Goal: Information Seeking & Learning: Compare options

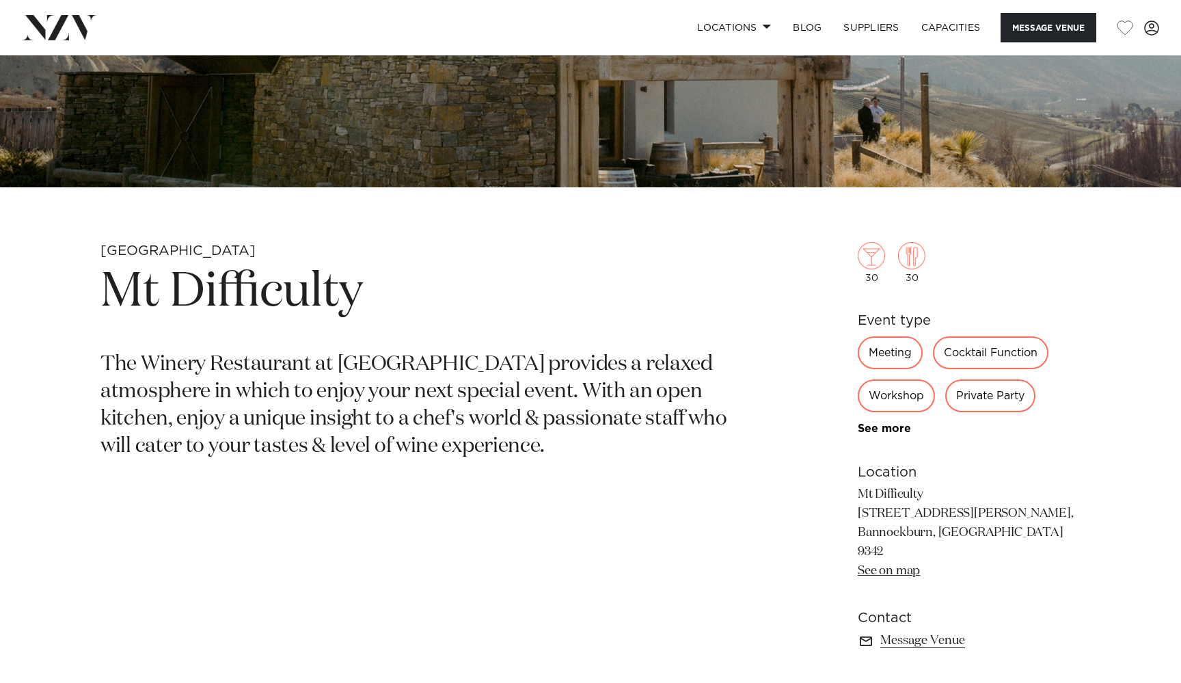
scroll to position [109, 0]
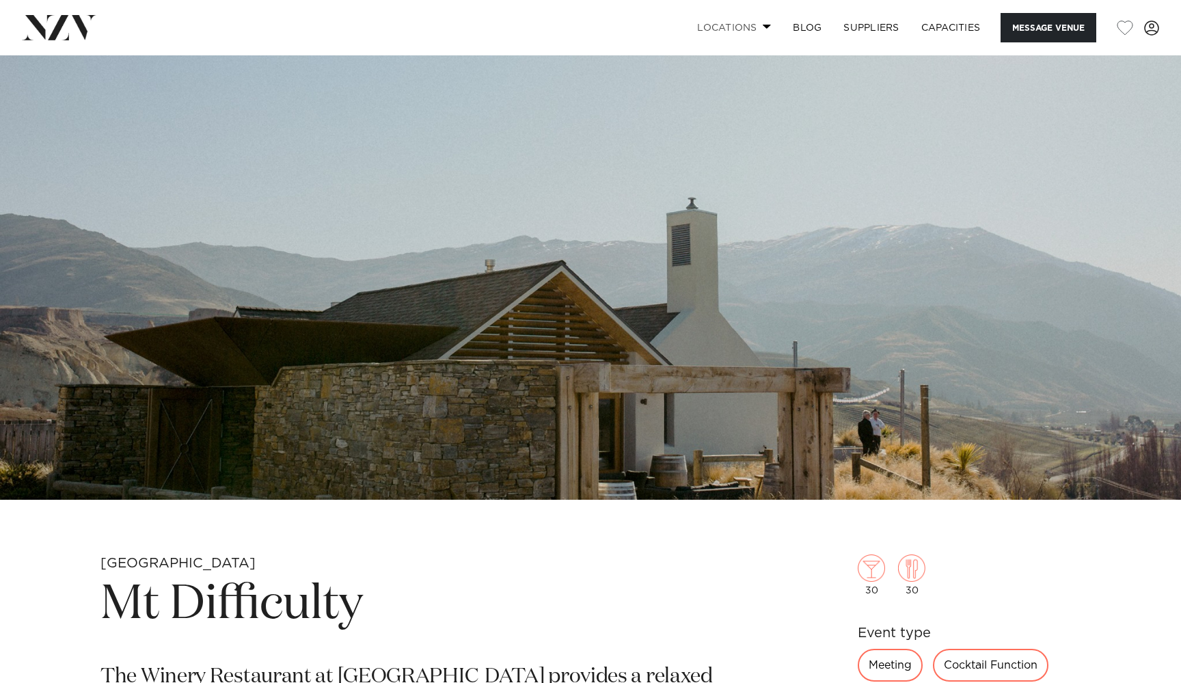
click at [732, 18] on link "Locations" at bounding box center [734, 27] width 96 height 29
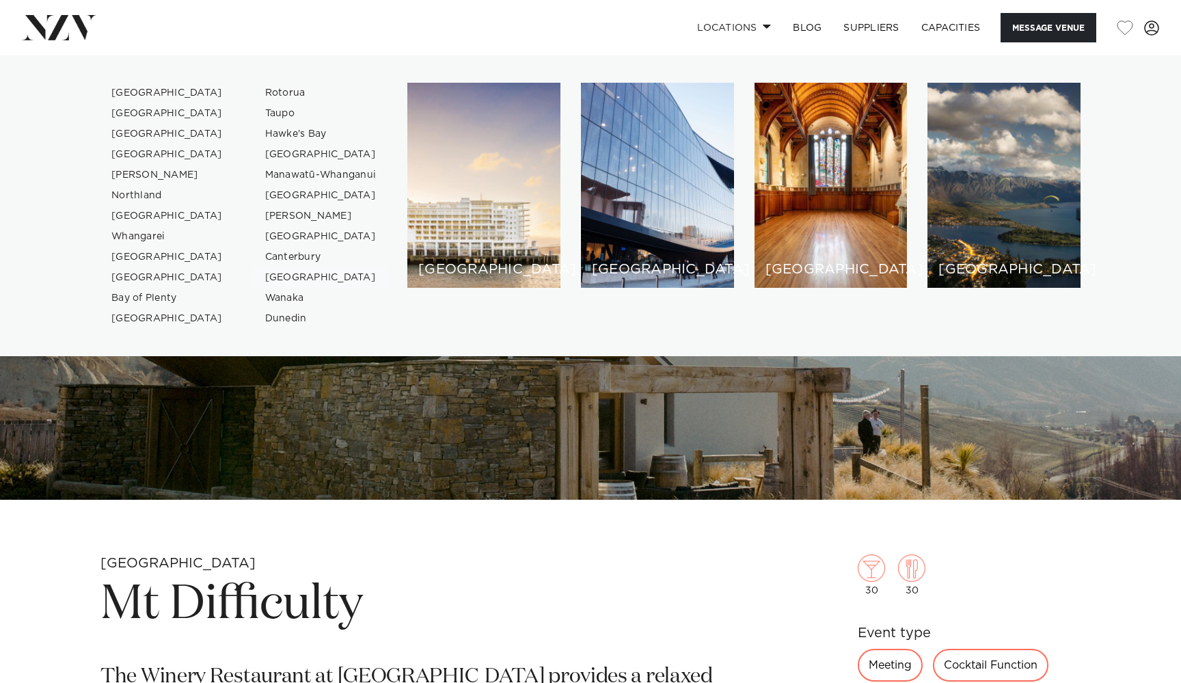
click at [312, 272] on link "[GEOGRAPHIC_DATA]" at bounding box center [320, 277] width 133 height 21
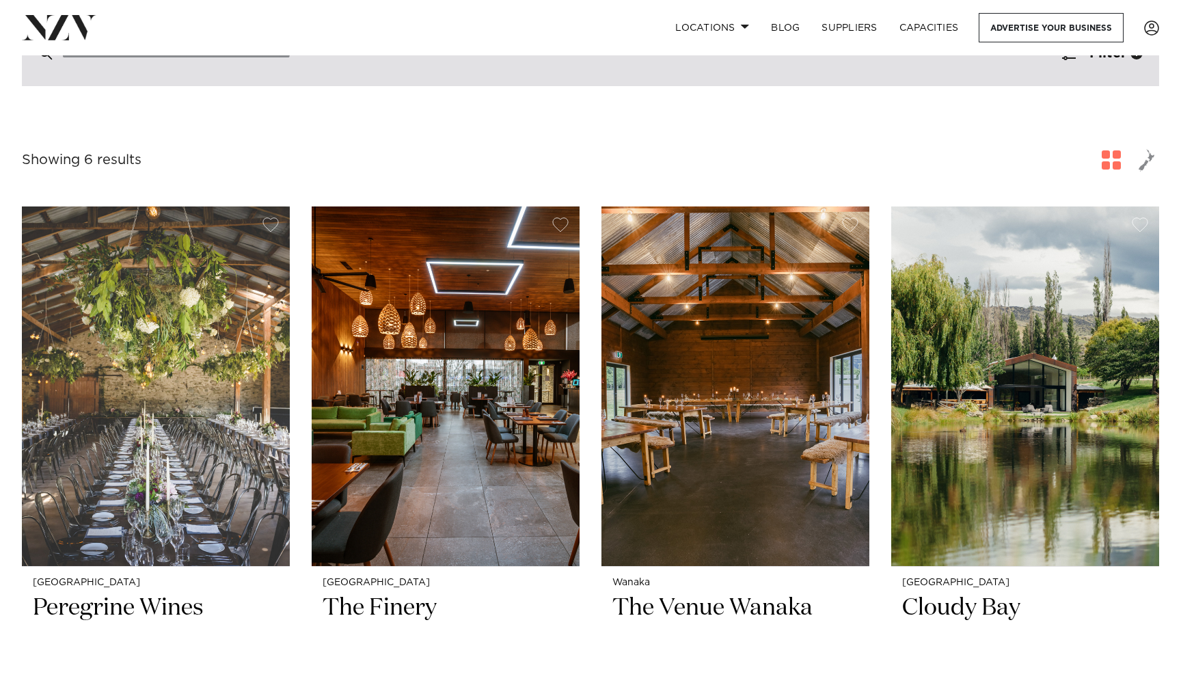
scroll to position [394, 0]
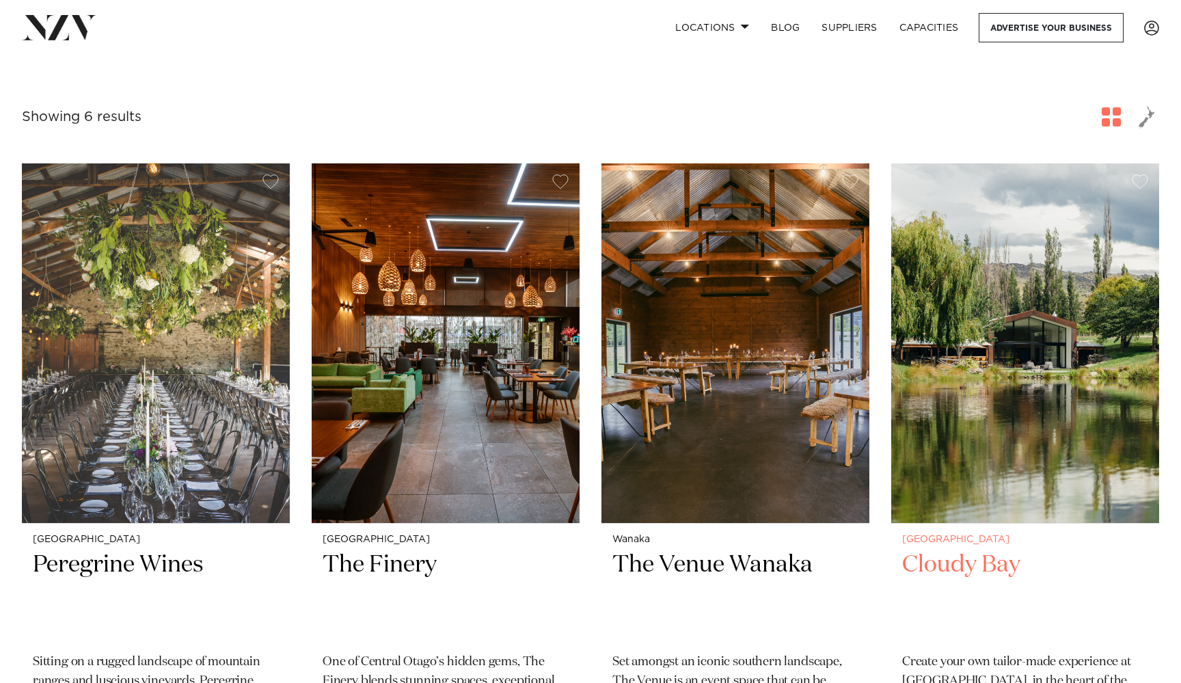
click at [1055, 358] on img at bounding box center [1025, 343] width 268 height 360
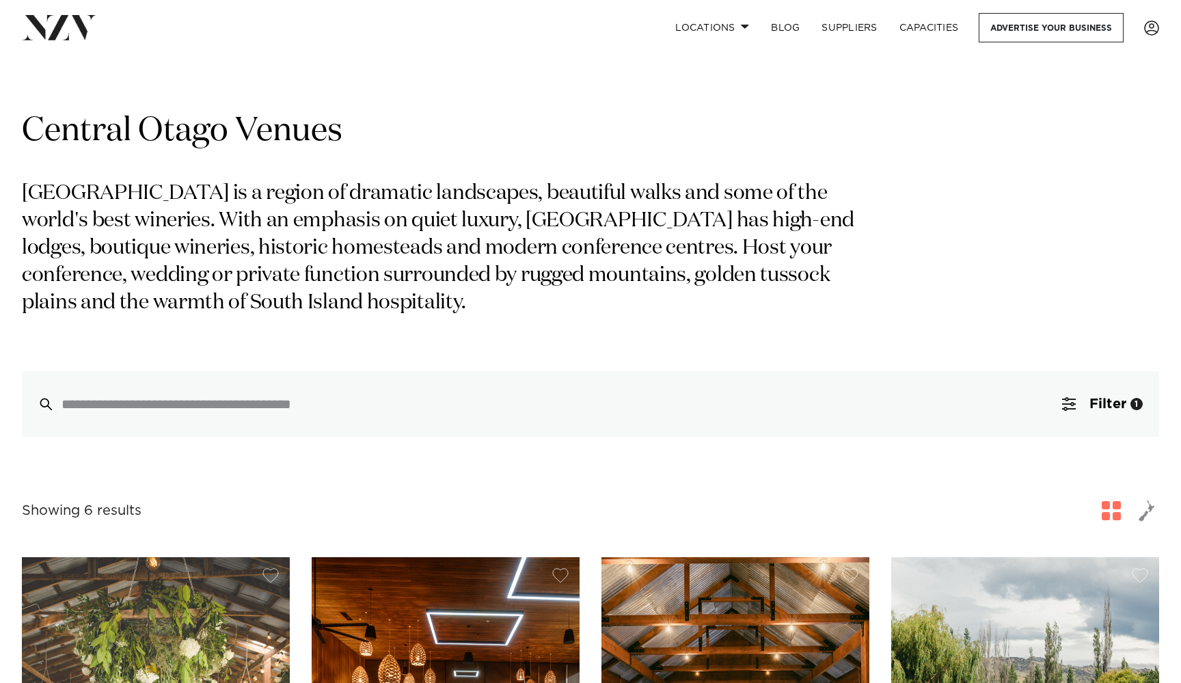
scroll to position [0, 0]
click at [702, 24] on link "Locations" at bounding box center [712, 27] width 96 height 29
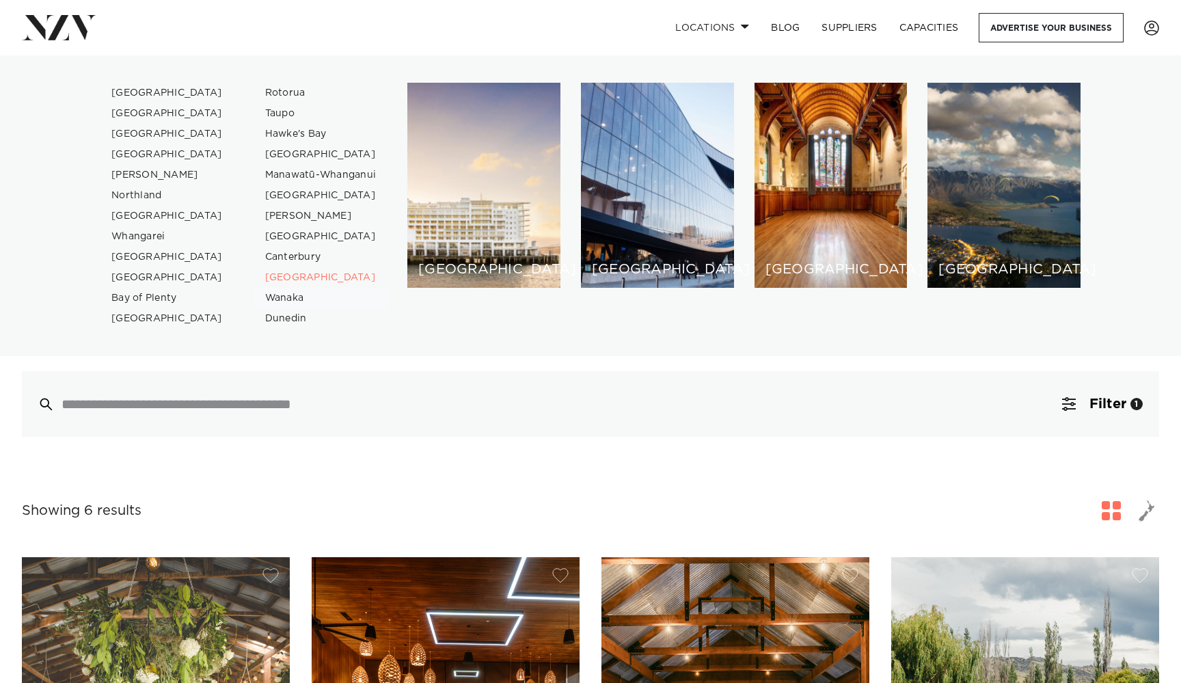
click at [273, 297] on link "Wanaka" at bounding box center [320, 298] width 133 height 21
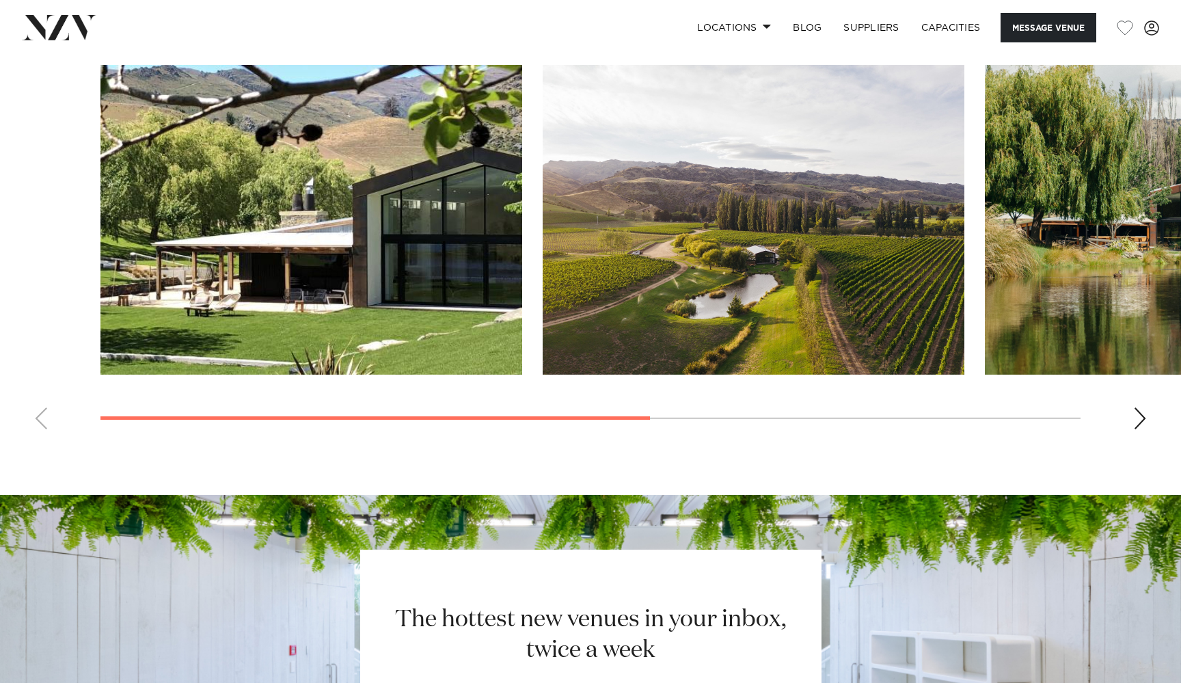
scroll to position [1105, 0]
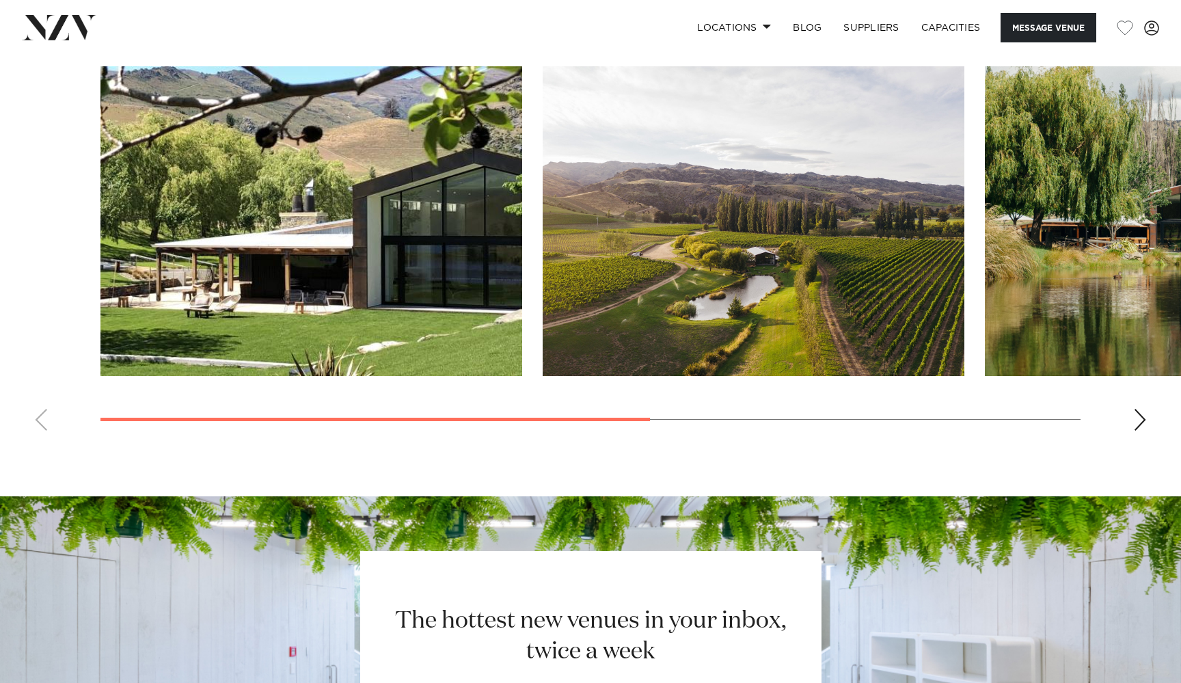
click at [1135, 409] on div "Next slide" at bounding box center [1140, 420] width 14 height 22
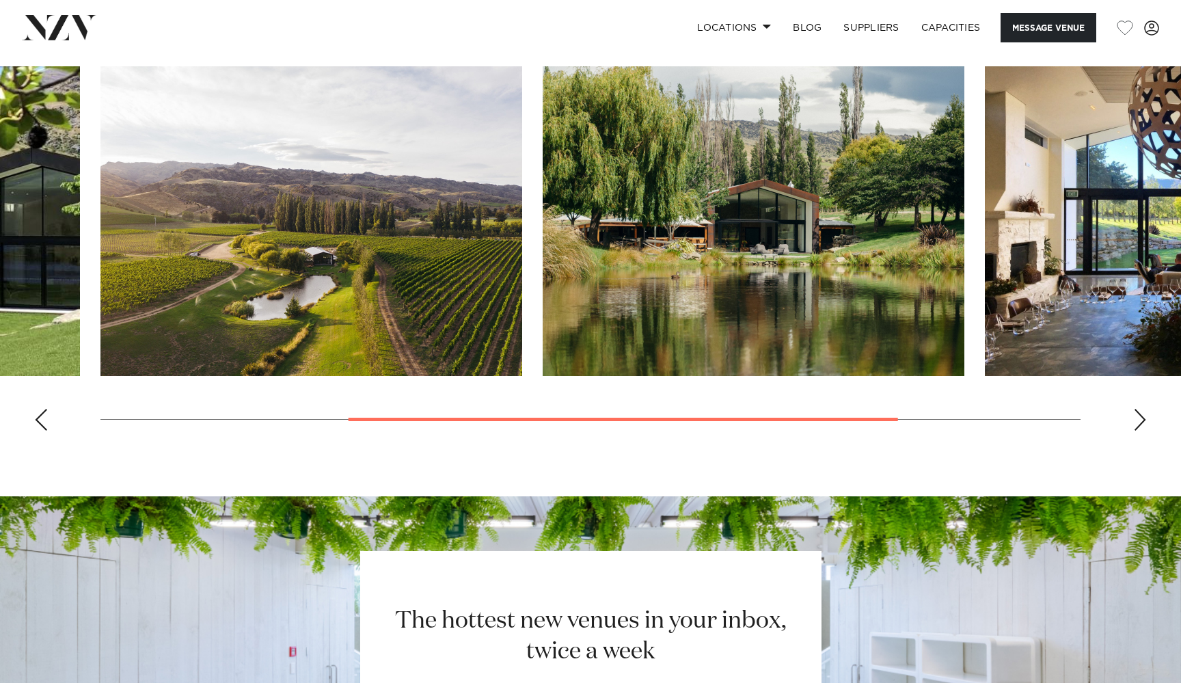
click at [1135, 409] on div "Next slide" at bounding box center [1140, 420] width 14 height 22
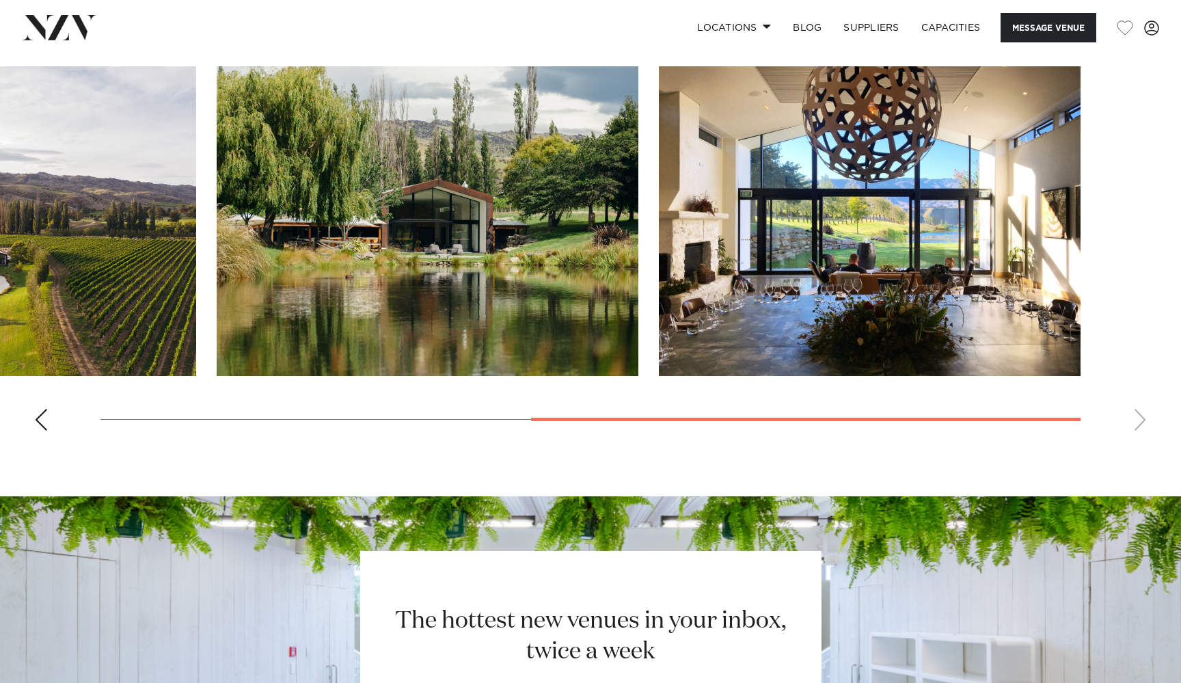
click at [1135, 393] on swiper-container at bounding box center [590, 253] width 1181 height 375
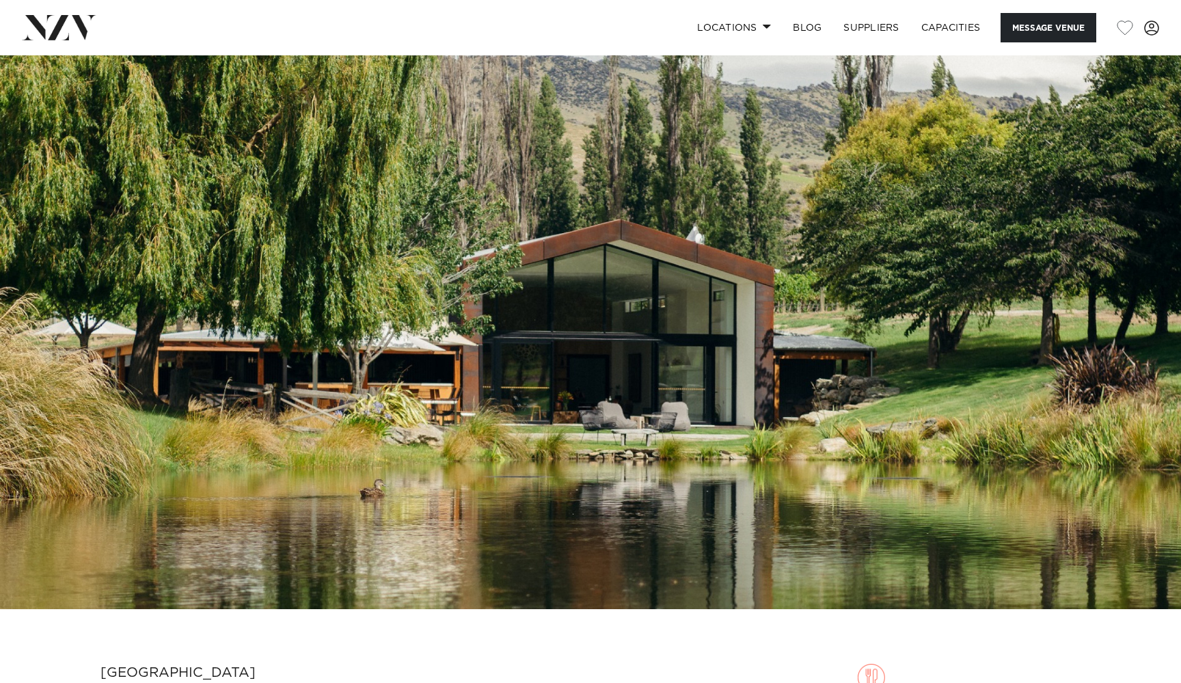
scroll to position [0, 0]
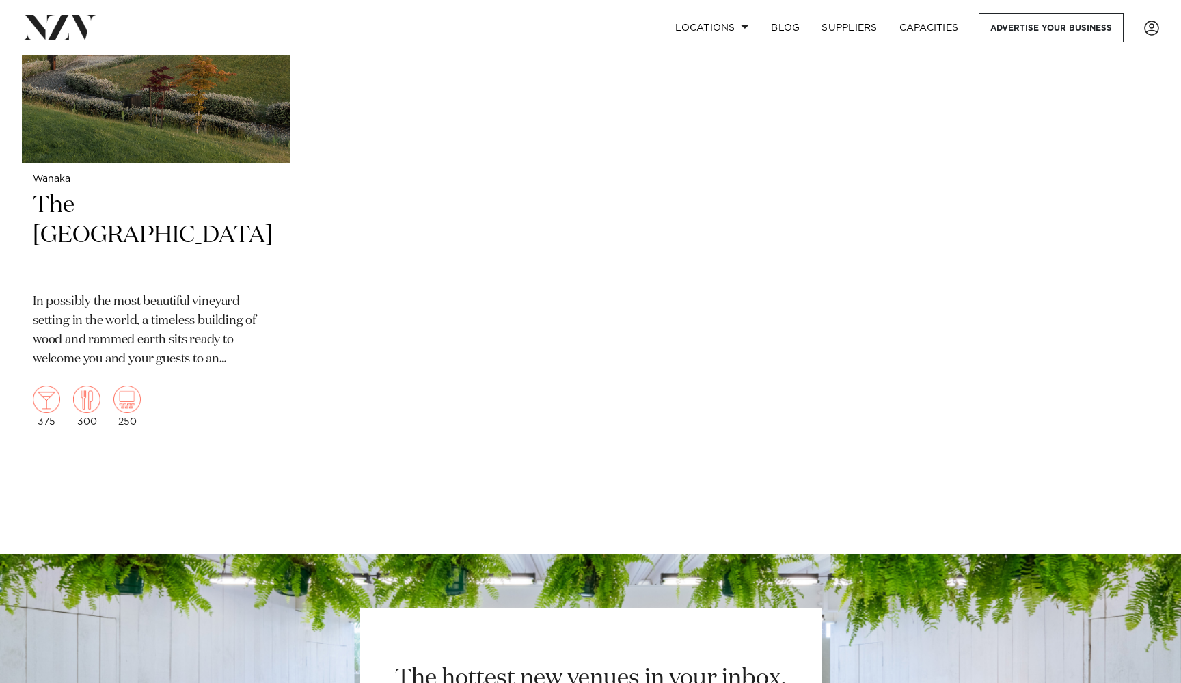
scroll to position [1182, 0]
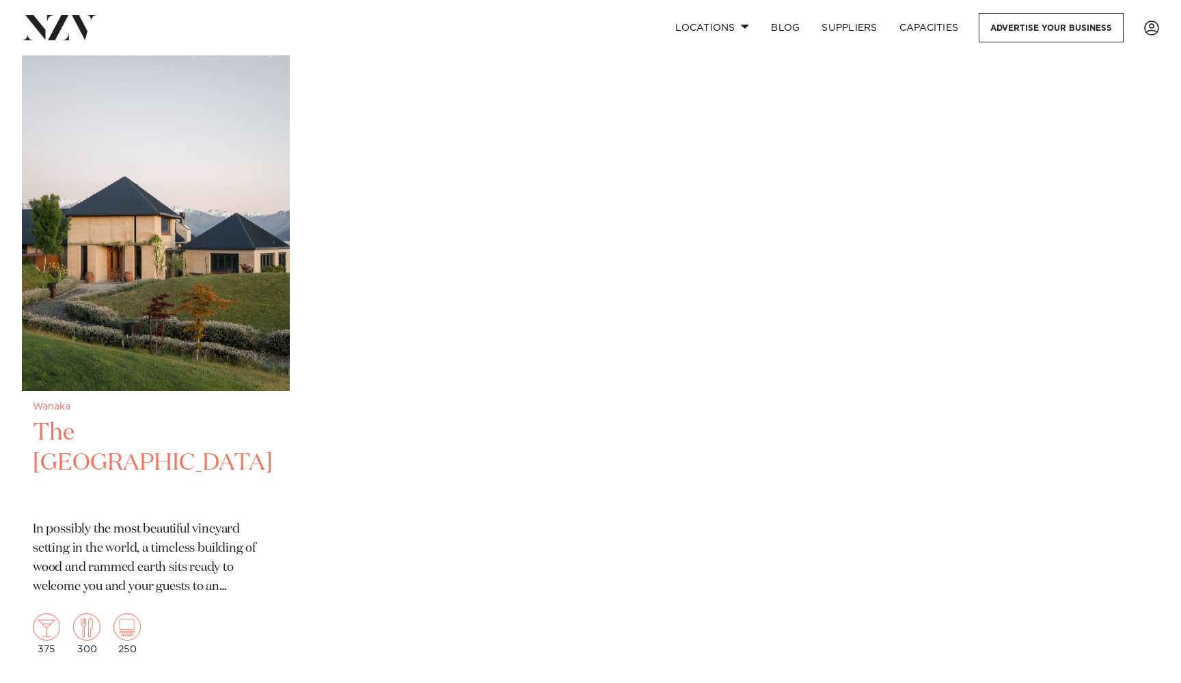
click at [148, 229] on img at bounding box center [156, 211] width 268 height 360
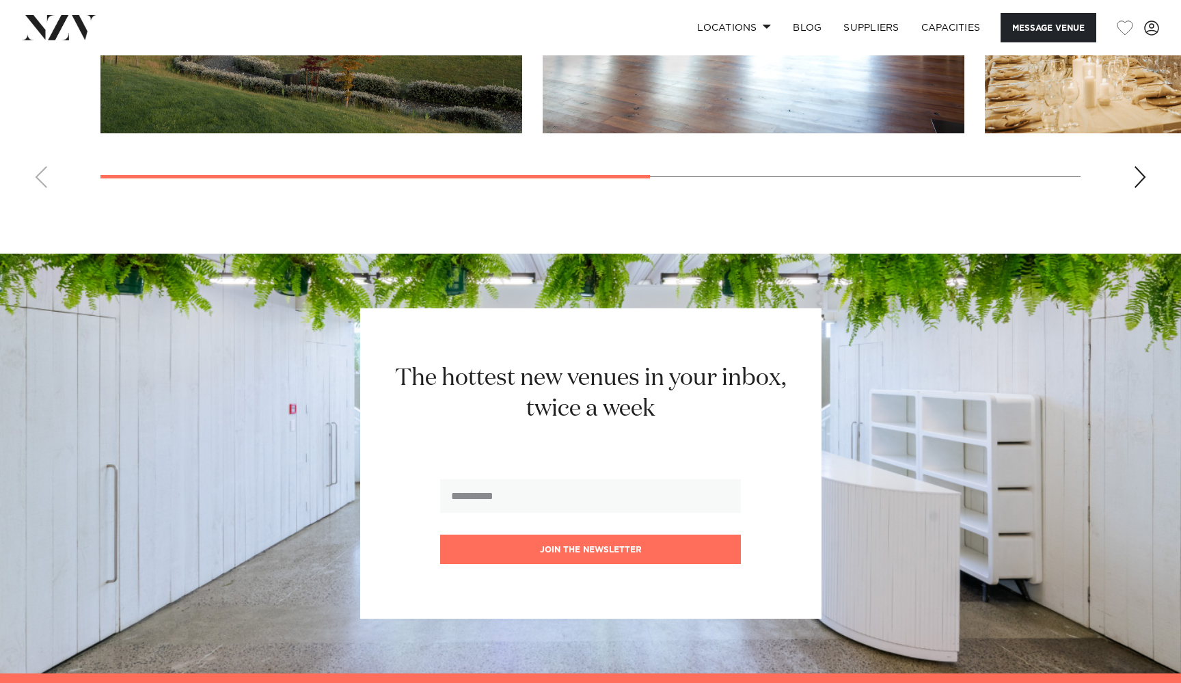
scroll to position [1029, 0]
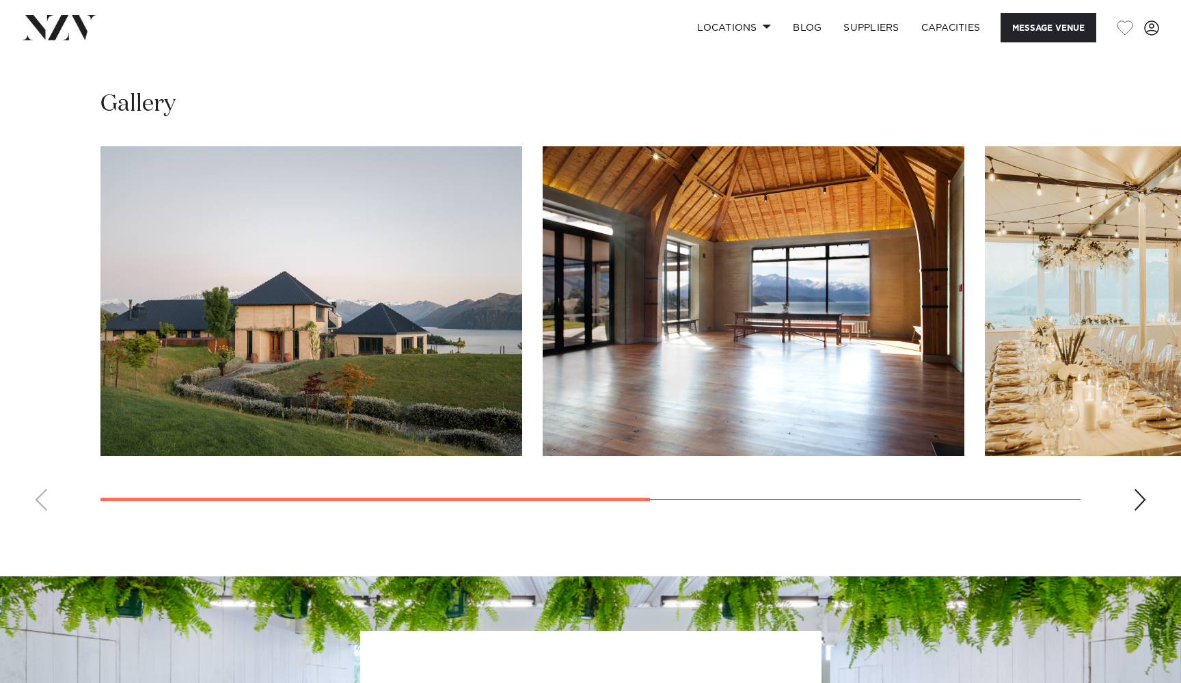
click at [1138, 496] on div "Next slide" at bounding box center [1140, 500] width 14 height 22
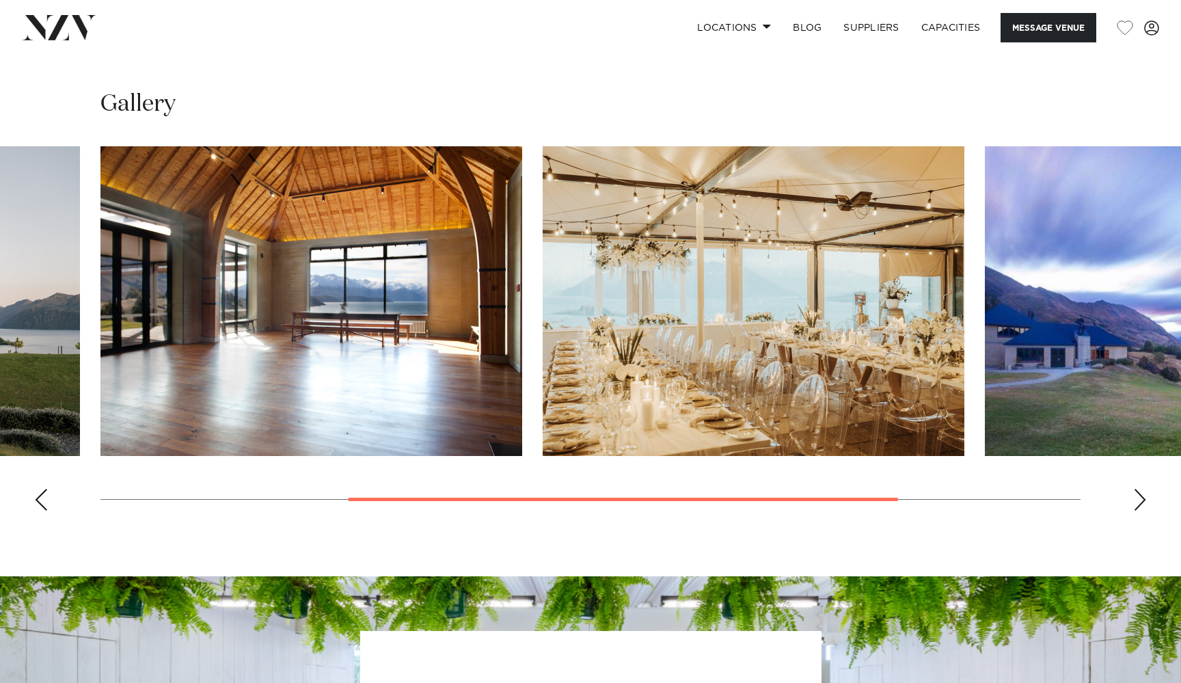
click at [1138, 496] on div "Next slide" at bounding box center [1140, 500] width 14 height 22
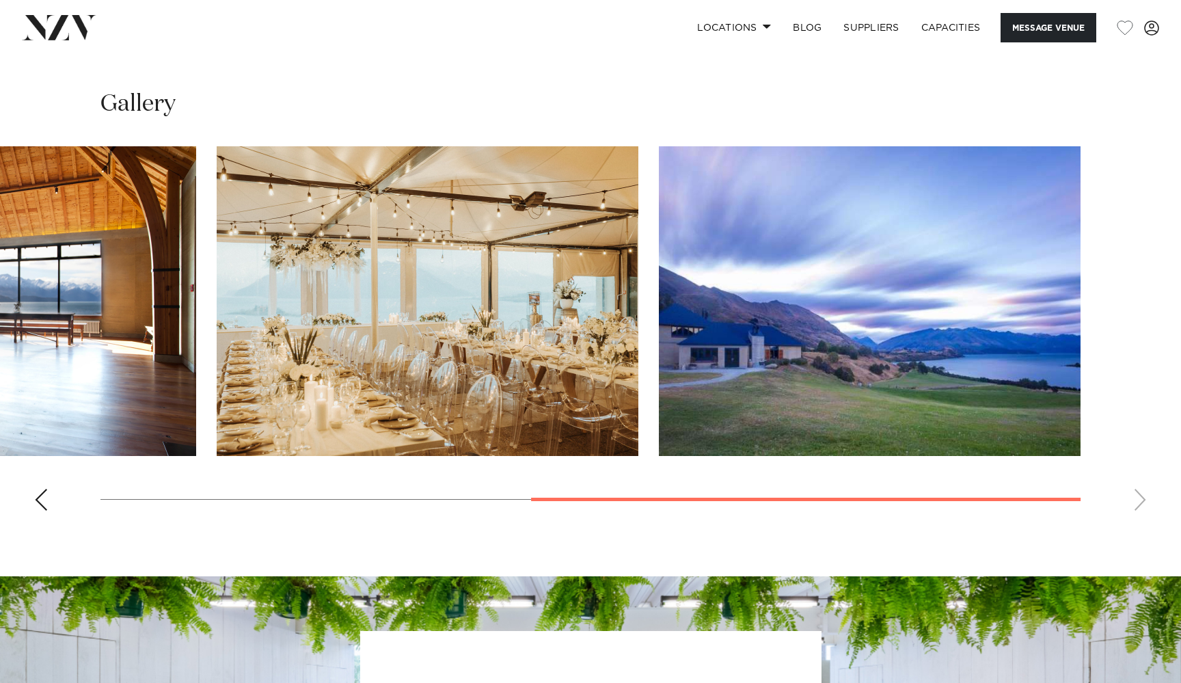
click at [1138, 496] on swiper-container at bounding box center [590, 333] width 1181 height 375
click at [928, 394] on img "4 / 4" at bounding box center [870, 301] width 422 height 310
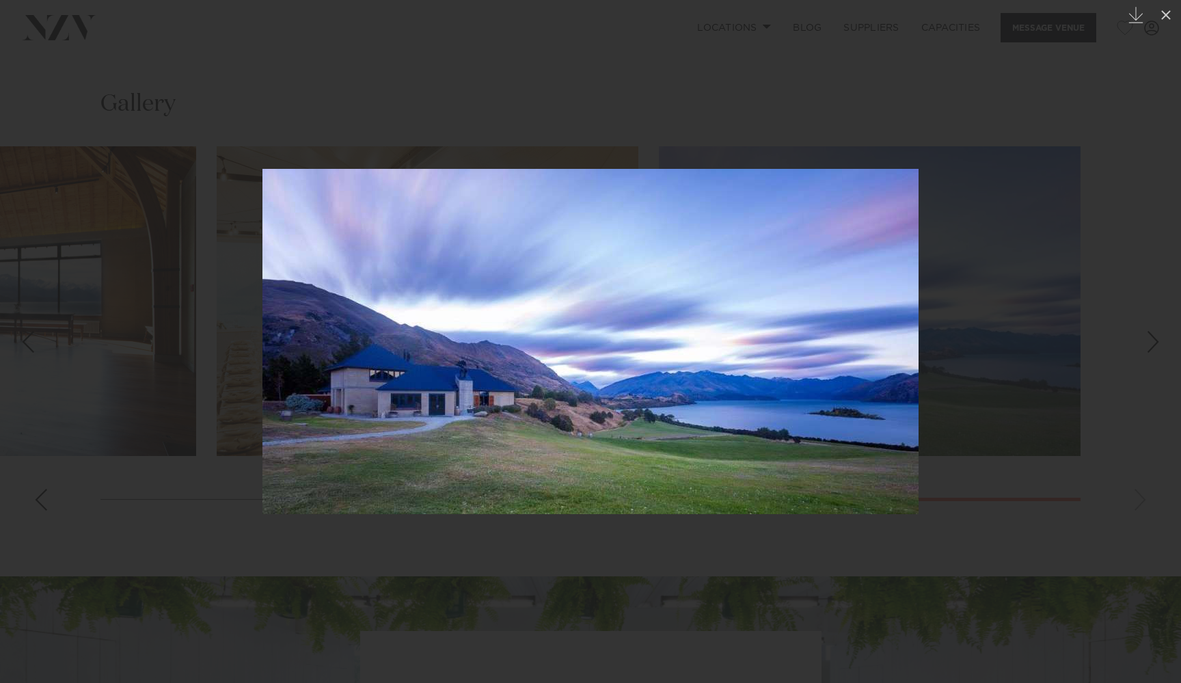
click at [188, 389] on div at bounding box center [590, 341] width 1181 height 683
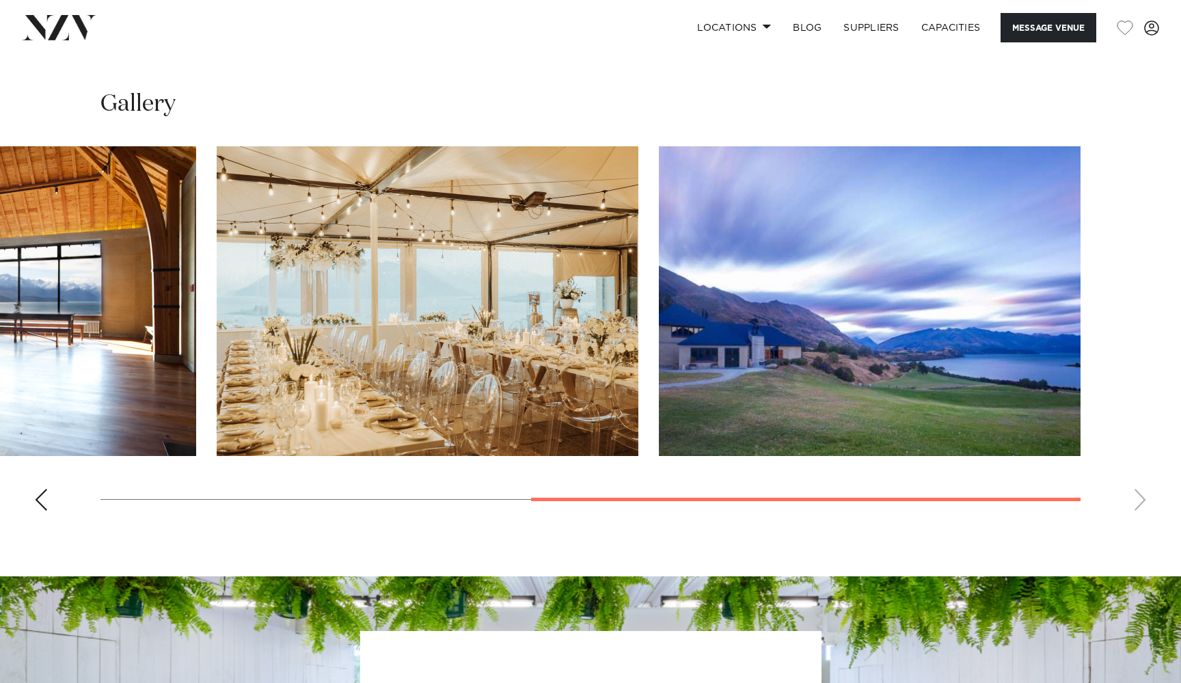
scroll to position [245, 0]
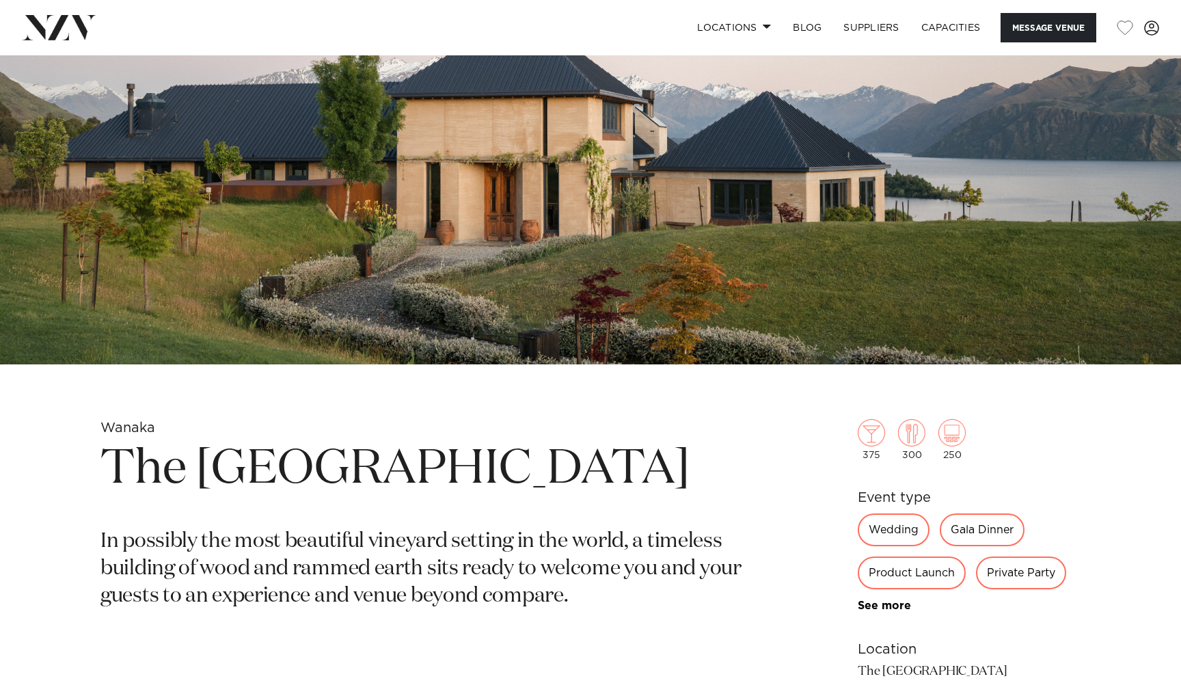
click at [887, 535] on div "Wedding" at bounding box center [894, 529] width 72 height 33
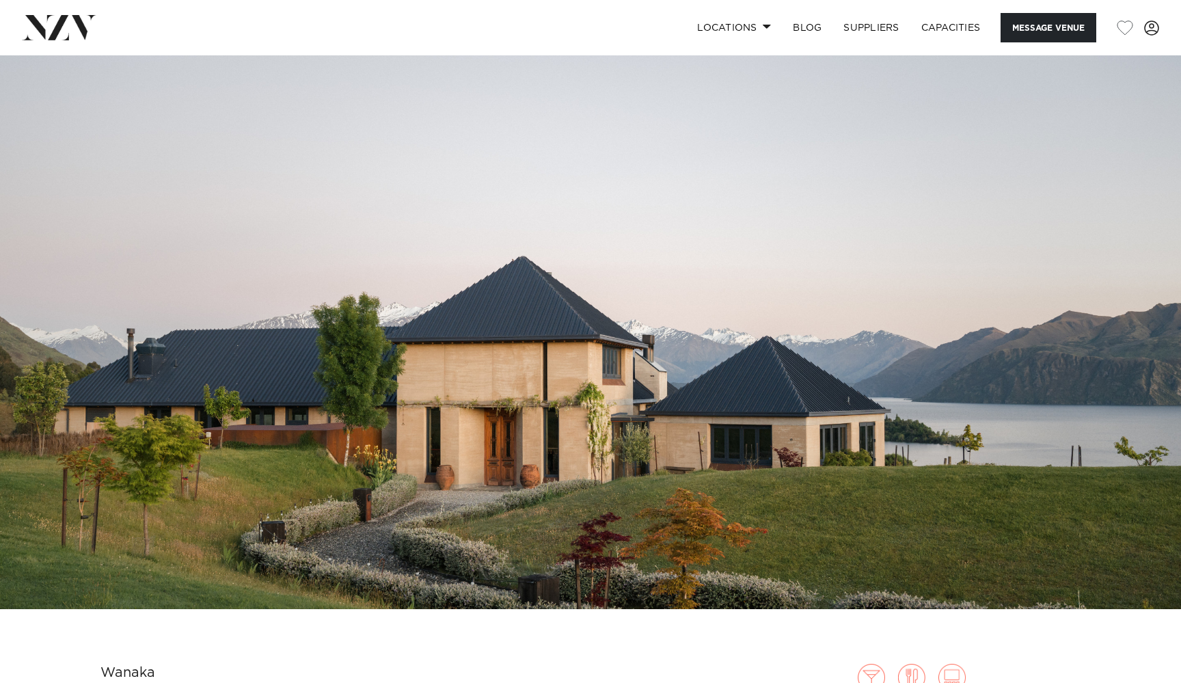
scroll to position [0, 0]
click at [703, 29] on link "Locations" at bounding box center [734, 27] width 96 height 29
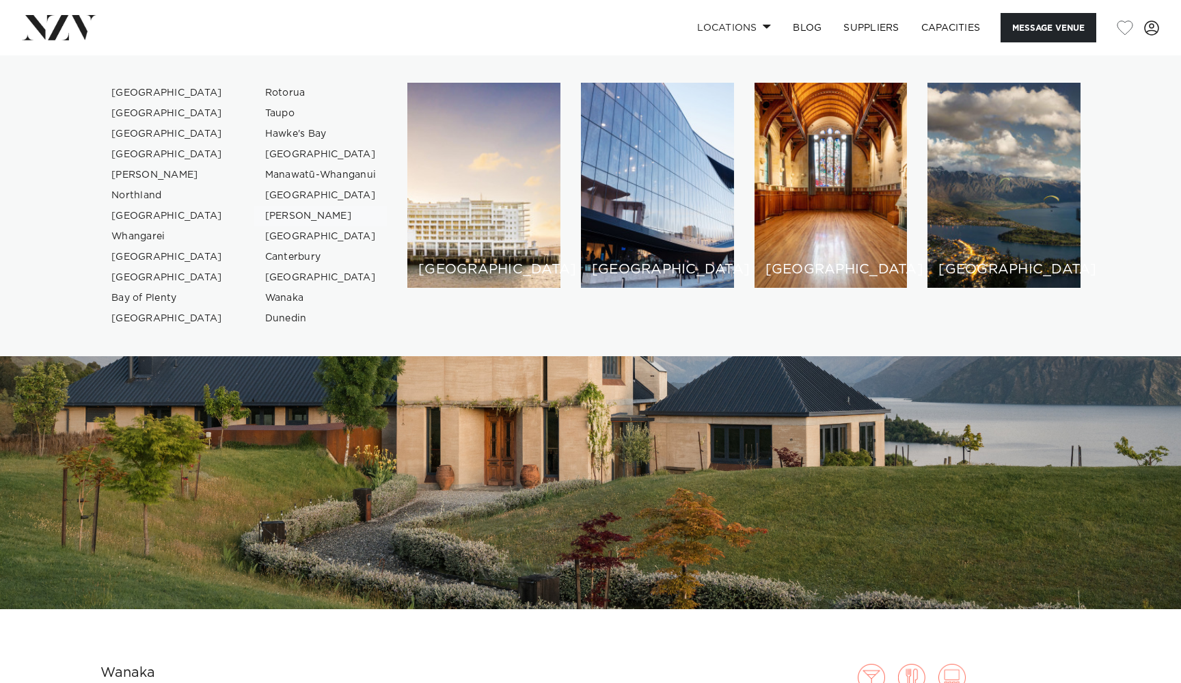
click at [312, 219] on link "[PERSON_NAME]" at bounding box center [320, 216] width 133 height 21
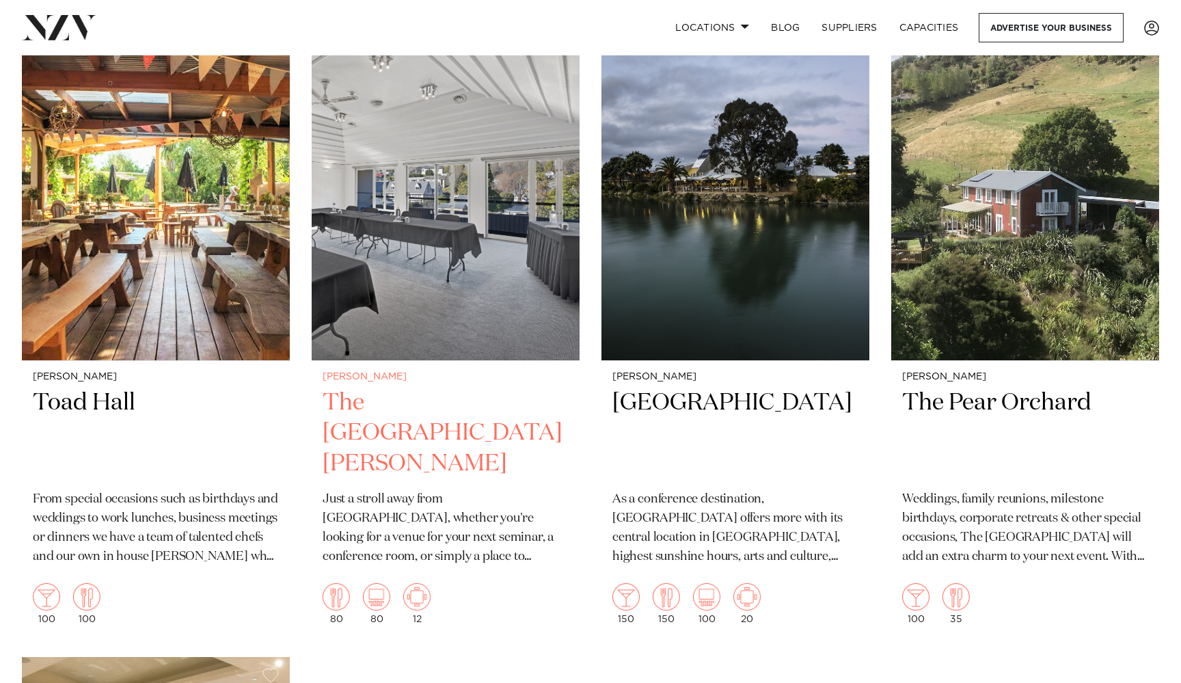
scroll to position [1008, 0]
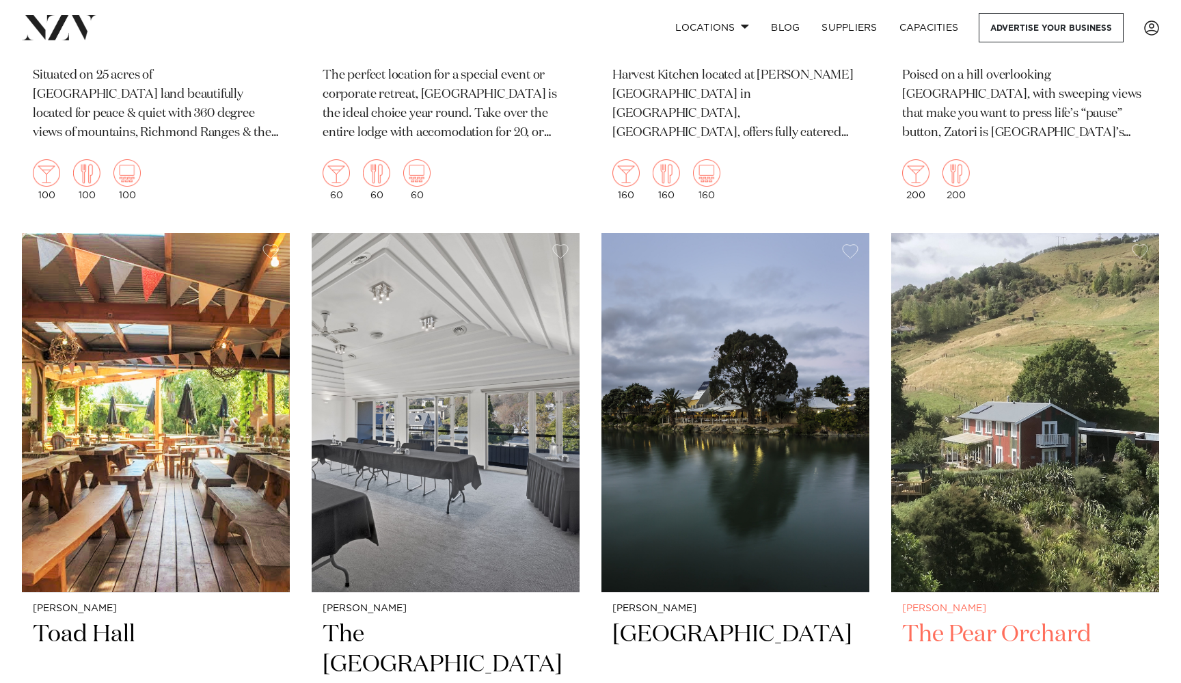
click at [1035, 385] on img at bounding box center [1025, 413] width 268 height 360
